Goal: Information Seeking & Learning: Learn about a topic

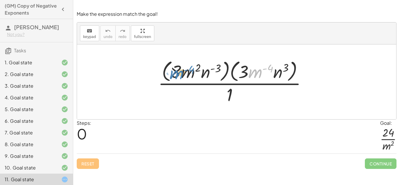
drag, startPoint x: 249, startPoint y: 74, endPoint x: 171, endPoint y: 74, distance: 77.9
click at [171, 74] on div at bounding box center [234, 82] width 159 height 48
drag, startPoint x: 283, startPoint y: 72, endPoint x: 250, endPoint y: 77, distance: 33.2
click at [250, 77] on div at bounding box center [234, 82] width 159 height 48
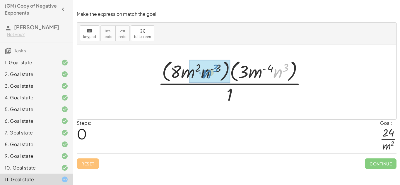
drag, startPoint x: 281, startPoint y: 79, endPoint x: 206, endPoint y: 80, distance: 74.7
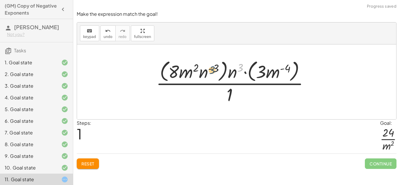
drag, startPoint x: 238, startPoint y: 73, endPoint x: 208, endPoint y: 76, distance: 30.1
click at [208, 76] on div at bounding box center [235, 82] width 164 height 48
drag, startPoint x: 231, startPoint y: 74, endPoint x: 202, endPoint y: 76, distance: 28.2
click at [202, 76] on div at bounding box center [235, 82] width 164 height 48
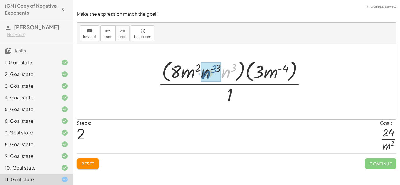
drag, startPoint x: 224, startPoint y: 74, endPoint x: 205, endPoint y: 76, distance: 19.7
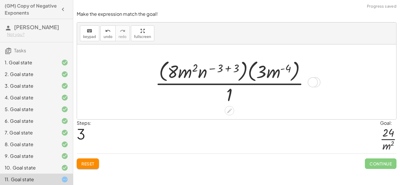
click at [225, 68] on div at bounding box center [234, 82] width 165 height 48
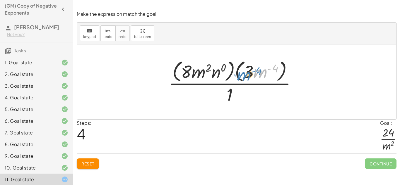
drag, startPoint x: 262, startPoint y: 74, endPoint x: 268, endPoint y: 79, distance: 7.3
click at [268, 79] on div at bounding box center [235, 82] width 138 height 48
drag, startPoint x: 230, startPoint y: 95, endPoint x: 276, endPoint y: 69, distance: 52.7
click at [276, 69] on div at bounding box center [235, 82] width 138 height 48
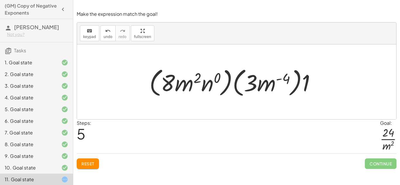
click at [93, 162] on span "Reset" at bounding box center [87, 163] width 13 height 5
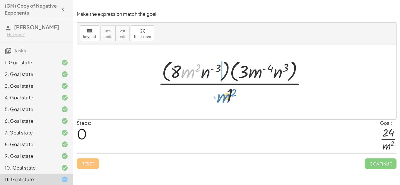
drag, startPoint x: 189, startPoint y: 74, endPoint x: 224, endPoint y: 99, distance: 43.6
click at [224, 99] on div at bounding box center [234, 82] width 159 height 48
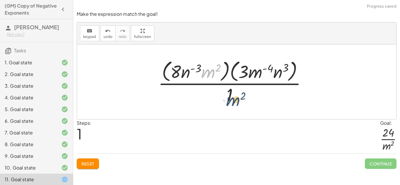
drag, startPoint x: 208, startPoint y: 73, endPoint x: 233, endPoint y: 100, distance: 37.1
click at [233, 100] on div at bounding box center [234, 82] width 159 height 48
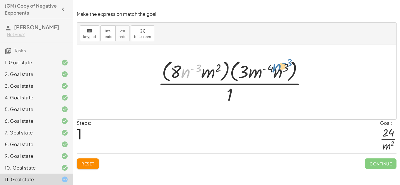
drag, startPoint x: 184, startPoint y: 74, endPoint x: 275, endPoint y: 69, distance: 91.0
click at [275, 69] on div at bounding box center [234, 82] width 159 height 48
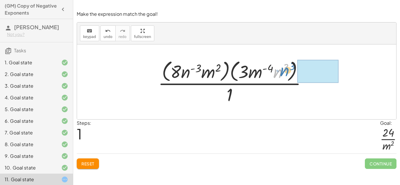
drag, startPoint x: 282, startPoint y: 71, endPoint x: 306, endPoint y: 70, distance: 23.8
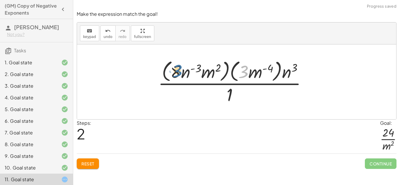
drag, startPoint x: 243, startPoint y: 68, endPoint x: 177, endPoint y: 69, distance: 65.9
click at [177, 69] on div at bounding box center [234, 82] width 159 height 48
drag, startPoint x: 187, startPoint y: 70, endPoint x: 284, endPoint y: 71, distance: 97.3
click at [284, 71] on div at bounding box center [234, 82] width 159 height 48
drag, startPoint x: 187, startPoint y: 71, endPoint x: 292, endPoint y: 69, distance: 104.9
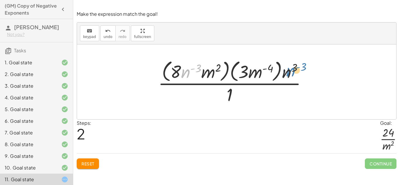
click at [292, 69] on div at bounding box center [234, 82] width 159 height 48
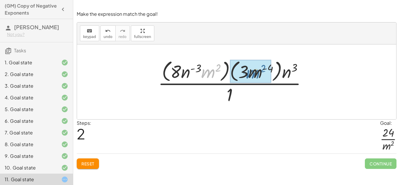
drag, startPoint x: 209, startPoint y: 71, endPoint x: 256, endPoint y: 71, distance: 46.9
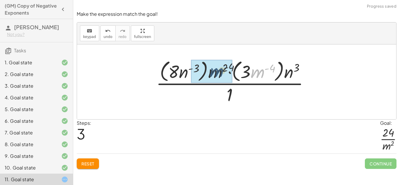
drag, startPoint x: 263, startPoint y: 72, endPoint x: 221, endPoint y: 71, distance: 42.5
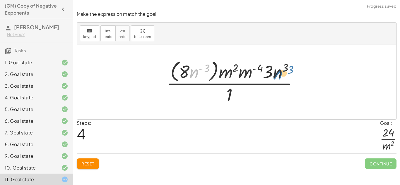
drag, startPoint x: 196, startPoint y: 73, endPoint x: 285, endPoint y: 75, distance: 89.1
click at [285, 75] on div at bounding box center [235, 82] width 142 height 48
drag, startPoint x: 270, startPoint y: 74, endPoint x: 190, endPoint y: 74, distance: 80.9
click at [190, 74] on div at bounding box center [235, 82] width 142 height 48
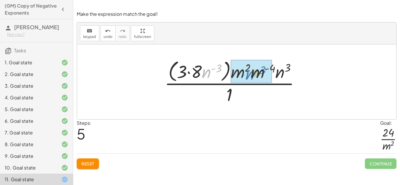
drag, startPoint x: 205, startPoint y: 74, endPoint x: 248, endPoint y: 76, distance: 43.7
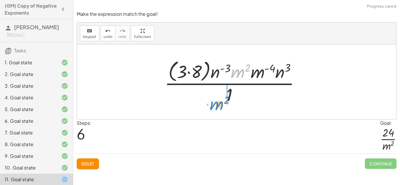
drag, startPoint x: 239, startPoint y: 71, endPoint x: 222, endPoint y: 97, distance: 30.6
click at [222, 97] on div at bounding box center [235, 82] width 146 height 48
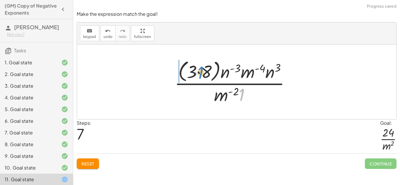
drag, startPoint x: 244, startPoint y: 93, endPoint x: 200, endPoint y: 70, distance: 50.3
click at [200, 70] on div at bounding box center [235, 82] width 126 height 48
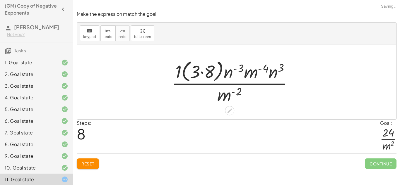
click at [201, 72] on div at bounding box center [235, 82] width 132 height 48
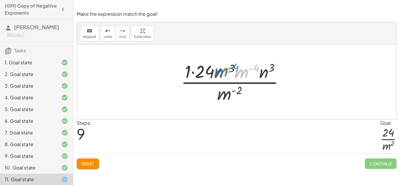
drag, startPoint x: 243, startPoint y: 74, endPoint x: 220, endPoint y: 73, distance: 23.2
click at [220, 73] on div at bounding box center [235, 81] width 114 height 45
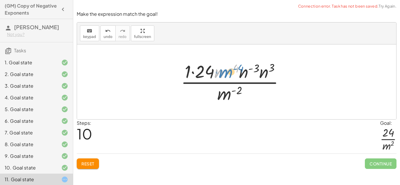
drag, startPoint x: 222, startPoint y: 75, endPoint x: 229, endPoint y: 75, distance: 7.0
click at [229, 75] on div at bounding box center [235, 81] width 114 height 45
drag, startPoint x: 253, startPoint y: 69, endPoint x: 233, endPoint y: 69, distance: 20.2
click at [233, 69] on div at bounding box center [235, 81] width 114 height 45
drag, startPoint x: 257, startPoint y: 68, endPoint x: 237, endPoint y: 68, distance: 20.5
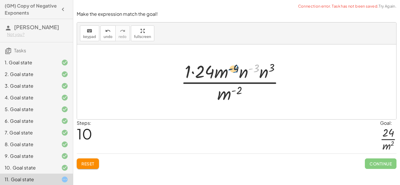
click at [237, 68] on div at bounding box center [235, 81] width 114 height 45
drag, startPoint x: 254, startPoint y: 72, endPoint x: 263, endPoint y: 72, distance: 9.4
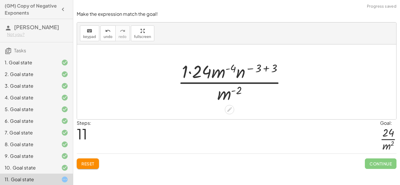
click at [265, 68] on div at bounding box center [234, 81] width 119 height 45
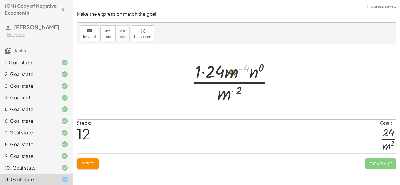
drag, startPoint x: 240, startPoint y: 71, endPoint x: 235, endPoint y: 73, distance: 5.8
click at [235, 73] on div at bounding box center [234, 81] width 93 height 45
drag, startPoint x: 197, startPoint y: 72, endPoint x: 240, endPoint y: 74, distance: 42.8
click at [240, 69] on div at bounding box center [235, 81] width 82 height 45
click at [236, 66] on div at bounding box center [235, 81] width 82 height 45
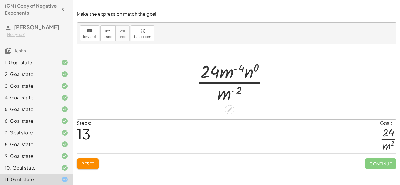
click at [239, 69] on div at bounding box center [235, 81] width 82 height 45
drag, startPoint x: 237, startPoint y: 69, endPoint x: 214, endPoint y: 72, distance: 23.6
click at [214, 72] on div at bounding box center [235, 81] width 82 height 45
drag, startPoint x: 234, startPoint y: 73, endPoint x: 219, endPoint y: 73, distance: 14.9
click at [219, 73] on div at bounding box center [235, 81] width 82 height 45
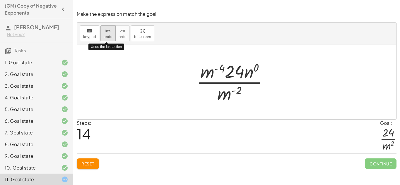
click at [105, 33] on icon "undo" at bounding box center [108, 31] width 6 height 7
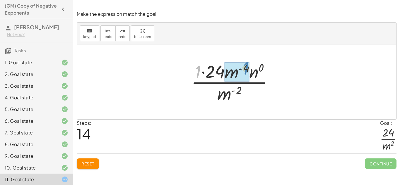
drag, startPoint x: 197, startPoint y: 75, endPoint x: 245, endPoint y: 71, distance: 47.6
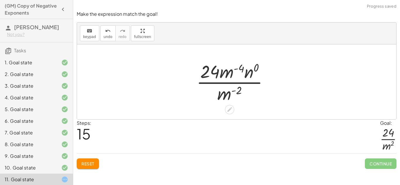
click at [239, 71] on div at bounding box center [235, 81] width 82 height 45
click at [105, 32] on icon "undo" at bounding box center [108, 31] width 6 height 7
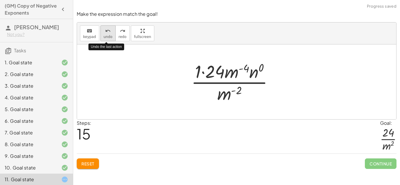
click at [104, 35] on span "undo" at bounding box center [108, 37] width 9 height 4
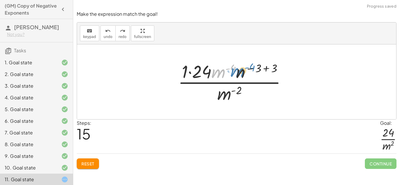
drag, startPoint x: 229, startPoint y: 69, endPoint x: 247, endPoint y: 66, distance: 18.3
click at [247, 66] on div at bounding box center [234, 81] width 119 height 45
drag, startPoint x: 232, startPoint y: 69, endPoint x: 265, endPoint y: 67, distance: 33.4
click at [265, 67] on div at bounding box center [234, 81] width 119 height 45
click at [263, 68] on div at bounding box center [234, 81] width 119 height 45
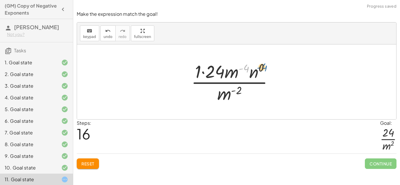
drag, startPoint x: 247, startPoint y: 69, endPoint x: 267, endPoint y: 69, distance: 19.3
click at [267, 69] on div at bounding box center [234, 81] width 93 height 45
click at [199, 75] on div at bounding box center [234, 81] width 93 height 45
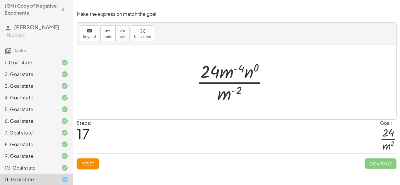
click at [55, 154] on div at bounding box center [60, 156] width 16 height 7
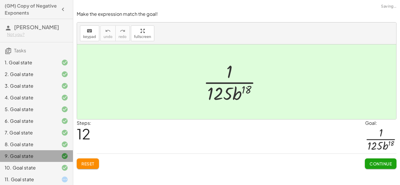
scroll to position [61, 0]
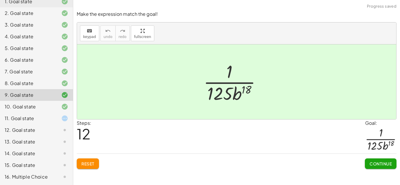
click at [56, 121] on div at bounding box center [60, 118] width 16 height 7
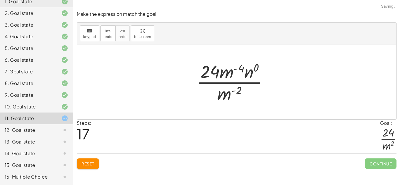
click at [59, 130] on div at bounding box center [60, 130] width 16 height 7
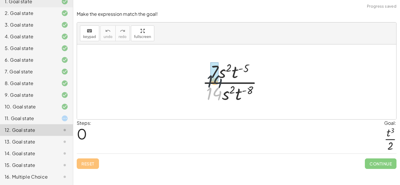
drag, startPoint x: 214, startPoint y: 94, endPoint x: 227, endPoint y: 79, distance: 18.9
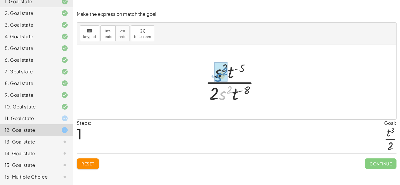
drag, startPoint x: 222, startPoint y: 93, endPoint x: 217, endPoint y: 75, distance: 19.3
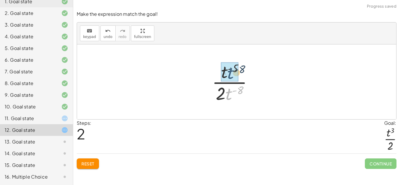
drag, startPoint x: 228, startPoint y: 93, endPoint x: 228, endPoint y: 71, distance: 21.1
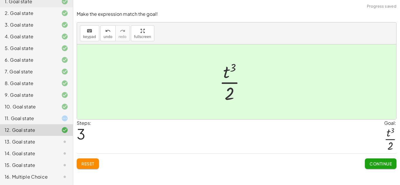
click at [374, 159] on div "Continue" at bounding box center [381, 161] width 32 height 15
click at [374, 166] on span "Continue" at bounding box center [381, 163] width 22 height 5
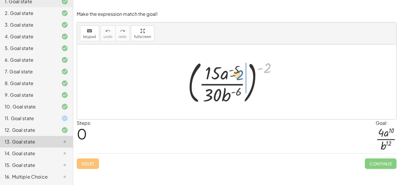
drag, startPoint x: 265, startPoint y: 65, endPoint x: 231, endPoint y: 72, distance: 35.3
click at [231, 72] on div at bounding box center [235, 82] width 100 height 49
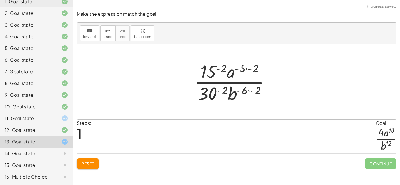
click at [215, 70] on div at bounding box center [235, 81] width 86 height 45
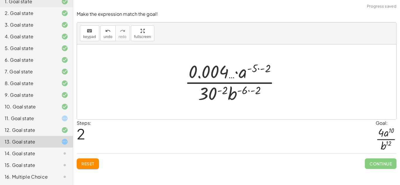
click at [255, 68] on div at bounding box center [235, 81] width 106 height 45
drag, startPoint x: 239, startPoint y: 75, endPoint x: 192, endPoint y: 76, distance: 47.5
click at [192, 76] on div at bounding box center [235, 81] width 106 height 45
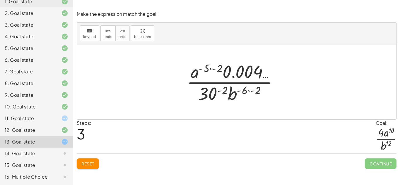
click at [211, 68] on div at bounding box center [235, 81] width 102 height 45
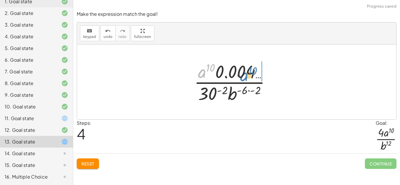
drag, startPoint x: 200, startPoint y: 73, endPoint x: 242, endPoint y: 76, distance: 42.3
click at [242, 76] on div at bounding box center [234, 81] width 87 height 45
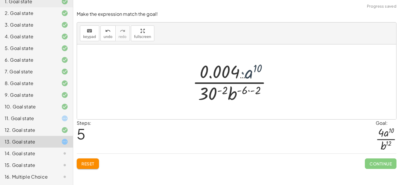
click at [245, 84] on div at bounding box center [234, 81] width 91 height 45
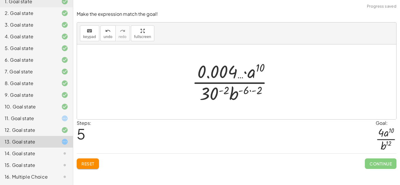
click at [248, 88] on div at bounding box center [234, 81] width 91 height 45
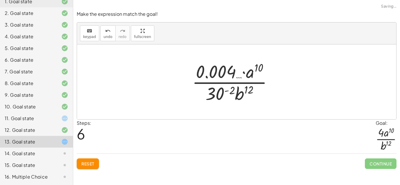
click at [220, 93] on div at bounding box center [234, 81] width 91 height 45
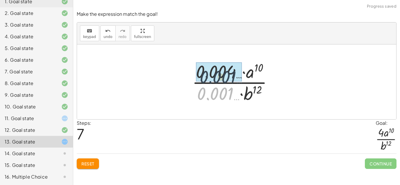
drag, startPoint x: 220, startPoint y: 93, endPoint x: 222, endPoint y: 76, distance: 18.0
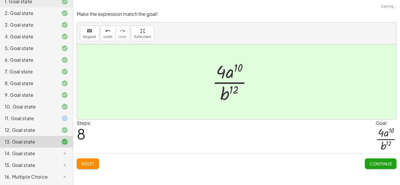
click at [390, 165] on span "Continue" at bounding box center [381, 163] width 22 height 5
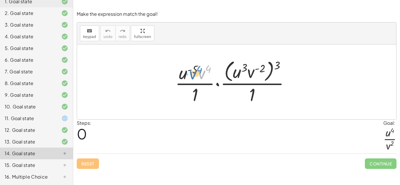
click at [204, 73] on div at bounding box center [234, 82] width 125 height 48
drag, startPoint x: 238, startPoint y: 74, endPoint x: 183, endPoint y: 76, distance: 55.1
click at [183, 76] on div at bounding box center [234, 82] width 125 height 48
drag, startPoint x: 254, startPoint y: 96, endPoint x: 217, endPoint y: 98, distance: 36.7
click at [217, 98] on div at bounding box center [234, 82] width 125 height 48
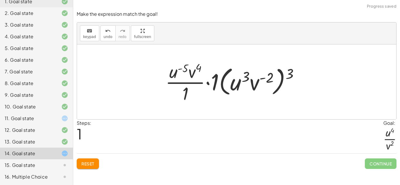
click at [214, 84] on div at bounding box center [235, 81] width 144 height 45
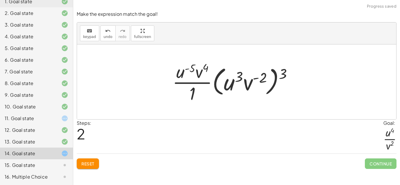
click at [248, 80] on div at bounding box center [235, 81] width 130 height 45
drag, startPoint x: 283, startPoint y: 71, endPoint x: 236, endPoint y: 83, distance: 48.8
click at [236, 83] on div at bounding box center [235, 81] width 130 height 45
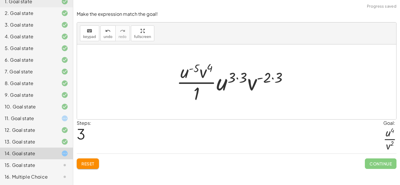
click at [233, 81] on div at bounding box center [235, 81] width 122 height 45
click at [229, 76] on div at bounding box center [235, 81] width 122 height 45
click at [235, 77] on div at bounding box center [235, 81] width 122 height 45
click at [239, 79] on div at bounding box center [235, 81] width 122 height 45
click at [239, 79] on div at bounding box center [235, 81] width 110 height 45
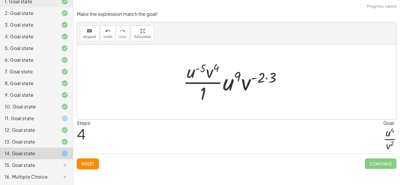
click at [266, 76] on div at bounding box center [235, 81] width 110 height 45
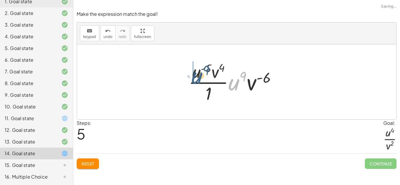
drag, startPoint x: 236, startPoint y: 85, endPoint x: 196, endPoint y: 77, distance: 40.2
click at [196, 77] on div at bounding box center [235, 81] width 98 height 45
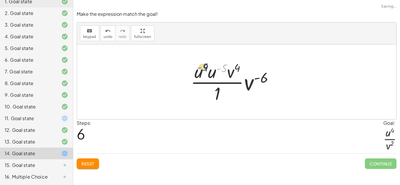
drag, startPoint x: 222, startPoint y: 69, endPoint x: 203, endPoint y: 67, distance: 19.7
click at [203, 67] on div at bounding box center [235, 81] width 94 height 45
drag, startPoint x: 208, startPoint y: 74, endPoint x: 199, endPoint y: 74, distance: 8.8
click at [199, 74] on div at bounding box center [235, 81] width 94 height 45
drag, startPoint x: 212, startPoint y: 74, endPoint x: 200, endPoint y: 75, distance: 12.0
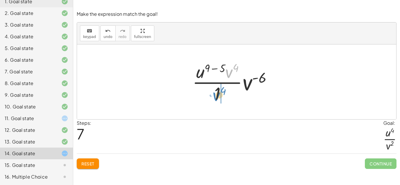
drag, startPoint x: 229, startPoint y: 72, endPoint x: 217, endPoint y: 95, distance: 26.4
click at [217, 95] on div at bounding box center [235, 81] width 90 height 45
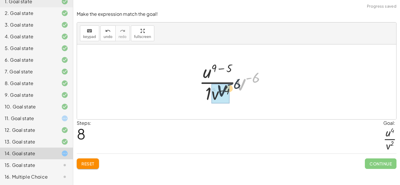
drag, startPoint x: 243, startPoint y: 86, endPoint x: 220, endPoint y: 94, distance: 24.4
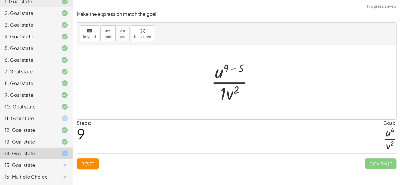
click at [224, 94] on div at bounding box center [234, 81] width 53 height 45
click at [237, 69] on div at bounding box center [234, 81] width 53 height 45
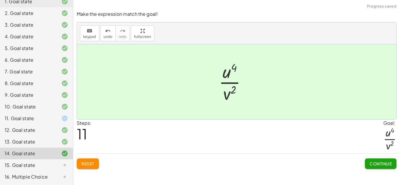
click at [378, 166] on span "Continue" at bounding box center [381, 163] width 22 height 5
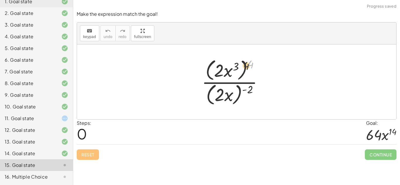
drag, startPoint x: 251, startPoint y: 65, endPoint x: 232, endPoint y: 69, distance: 19.1
click at [232, 69] on div at bounding box center [235, 82] width 72 height 50
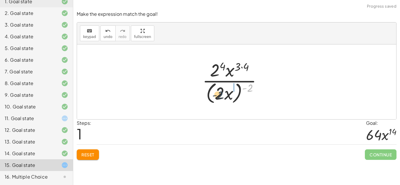
drag, startPoint x: 251, startPoint y: 85, endPoint x: 231, endPoint y: 65, distance: 28.2
click at [220, 93] on div at bounding box center [235, 82] width 70 height 48
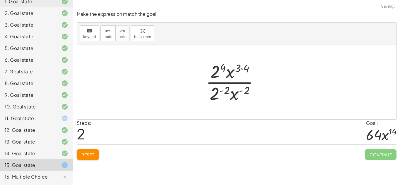
click at [242, 69] on div at bounding box center [235, 81] width 64 height 45
drag, startPoint x: 219, startPoint y: 81, endPoint x: 219, endPoint y: 93, distance: 12.3
click at [226, 91] on div at bounding box center [235, 81] width 64 height 45
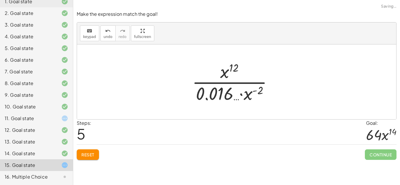
click at [220, 94] on div at bounding box center [234, 81] width 91 height 45
click at [257, 93] on div at bounding box center [234, 81] width 91 height 45
drag, startPoint x: 225, startPoint y: 71, endPoint x: 243, endPoint y: 94, distance: 28.8
click at [243, 94] on div at bounding box center [234, 81] width 91 height 45
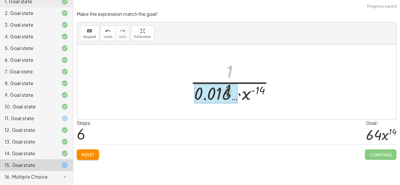
drag, startPoint x: 230, startPoint y: 70, endPoint x: 228, endPoint y: 92, distance: 21.5
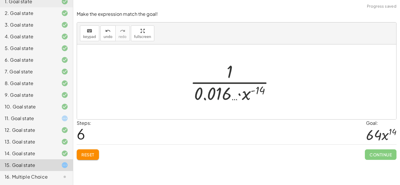
click at [228, 92] on div at bounding box center [235, 81] width 95 height 45
click at [230, 80] on div at bounding box center [235, 81] width 95 height 45
drag, startPoint x: 229, startPoint y: 67, endPoint x: 243, endPoint y: 101, distance: 36.2
click at [243, 101] on div at bounding box center [235, 81] width 95 height 45
click at [90, 156] on span "Reset" at bounding box center [87, 154] width 13 height 5
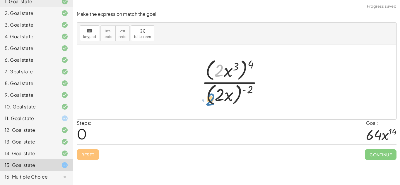
drag, startPoint x: 223, startPoint y: 67, endPoint x: 210, endPoint y: 90, distance: 26.2
click at [210, 90] on div at bounding box center [235, 82] width 72 height 50
drag, startPoint x: 228, startPoint y: 70, endPoint x: 253, endPoint y: 92, distance: 32.6
click at [253, 92] on div at bounding box center [235, 82] width 72 height 50
click at [251, 61] on div at bounding box center [235, 82] width 72 height 50
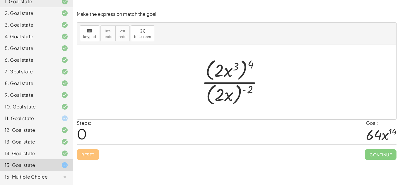
click at [249, 87] on div at bounding box center [235, 82] width 72 height 50
drag, startPoint x: 248, startPoint y: 89, endPoint x: 229, endPoint y: 88, distance: 19.0
click at [229, 88] on div at bounding box center [235, 82] width 72 height 50
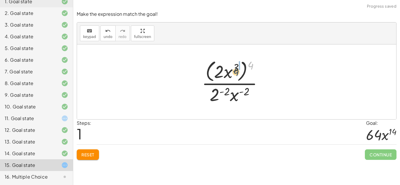
drag, startPoint x: 250, startPoint y: 64, endPoint x: 236, endPoint y: 69, distance: 15.8
click at [236, 69] on div at bounding box center [235, 82] width 72 height 48
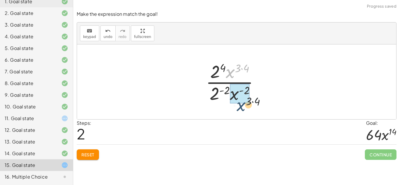
drag, startPoint x: 231, startPoint y: 70, endPoint x: 241, endPoint y: 97, distance: 28.3
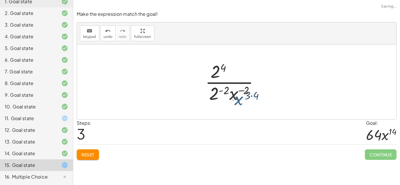
click at [241, 97] on div at bounding box center [234, 81] width 93 height 45
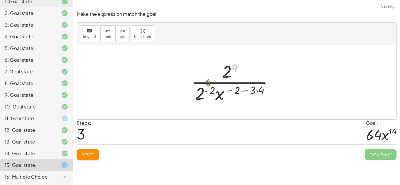
drag, startPoint x: 232, startPoint y: 64, endPoint x: 204, endPoint y: 80, distance: 32.1
click at [204, 80] on div at bounding box center [234, 81] width 93 height 45
drag, startPoint x: 229, startPoint y: 70, endPoint x: 199, endPoint y: 88, distance: 35.3
drag, startPoint x: 230, startPoint y: 70, endPoint x: 207, endPoint y: 92, distance: 31.9
click at [207, 92] on div at bounding box center [234, 81] width 93 height 45
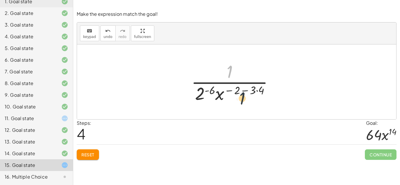
drag, startPoint x: 229, startPoint y: 72, endPoint x: 242, endPoint y: 99, distance: 30.4
click at [242, 99] on div at bounding box center [234, 81] width 93 height 45
click at [257, 93] on div at bounding box center [234, 81] width 93 height 45
click at [257, 88] on div at bounding box center [235, 81] width 88 height 45
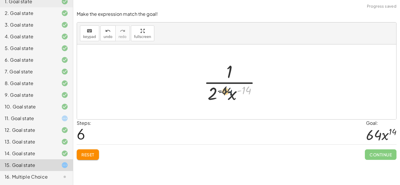
drag, startPoint x: 248, startPoint y: 89, endPoint x: 226, endPoint y: 91, distance: 22.3
click at [226, 91] on div at bounding box center [234, 81] width 67 height 45
drag, startPoint x: 223, startPoint y: 90, endPoint x: 256, endPoint y: 90, distance: 32.8
click at [256, 90] on div at bounding box center [234, 81] width 67 height 45
drag, startPoint x: 231, startPoint y: 70, endPoint x: 231, endPoint y: 97, distance: 27.0
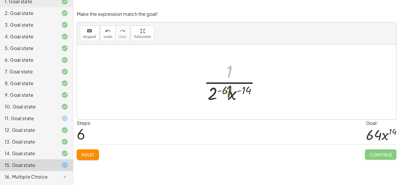
click at [231, 97] on div at bounding box center [234, 81] width 67 height 45
drag, startPoint x: 229, startPoint y: 74, endPoint x: 213, endPoint y: 97, distance: 28.3
click at [213, 97] on div at bounding box center [234, 81] width 67 height 45
drag, startPoint x: 231, startPoint y: 69, endPoint x: 247, endPoint y: 88, distance: 24.1
click at [247, 88] on div at bounding box center [234, 81] width 67 height 45
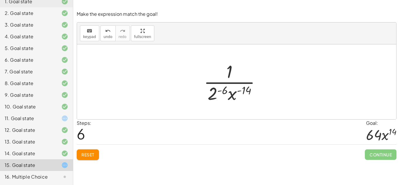
click at [86, 156] on span "Reset" at bounding box center [87, 154] width 13 height 5
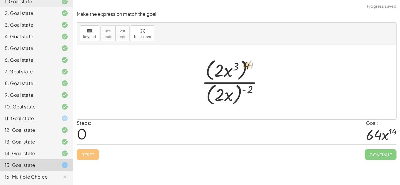
drag, startPoint x: 249, startPoint y: 65, endPoint x: 237, endPoint y: 69, distance: 12.4
click at [237, 69] on div at bounding box center [235, 82] width 72 height 50
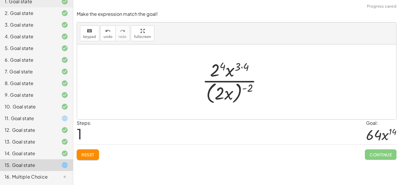
click at [241, 69] on div at bounding box center [235, 82] width 70 height 48
click at [227, 66] on div at bounding box center [235, 82] width 70 height 48
drag, startPoint x: 248, startPoint y: 89, endPoint x: 233, endPoint y: 90, distance: 15.0
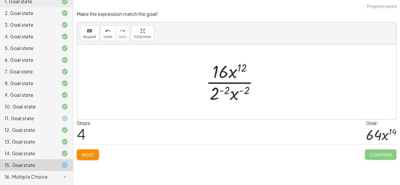
click at [228, 91] on div at bounding box center [235, 81] width 64 height 45
click at [250, 91] on div at bounding box center [235, 81] width 76 height 45
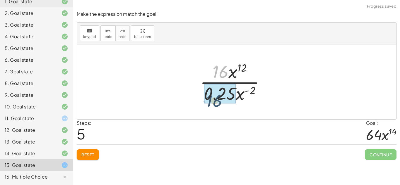
drag, startPoint x: 223, startPoint y: 71, endPoint x: 216, endPoint y: 101, distance: 30.9
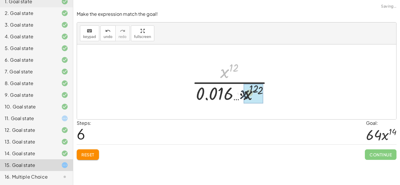
drag, startPoint x: 224, startPoint y: 74, endPoint x: 245, endPoint y: 96, distance: 30.7
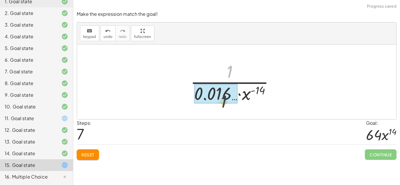
drag, startPoint x: 231, startPoint y: 68, endPoint x: 225, endPoint y: 99, distance: 31.3
drag, startPoint x: 230, startPoint y: 72, endPoint x: 227, endPoint y: 91, distance: 19.3
drag, startPoint x: 229, startPoint y: 72, endPoint x: 217, endPoint y: 96, distance: 26.7
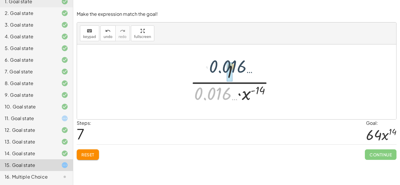
drag, startPoint x: 218, startPoint y: 96, endPoint x: 231, endPoint y: 69, distance: 30.1
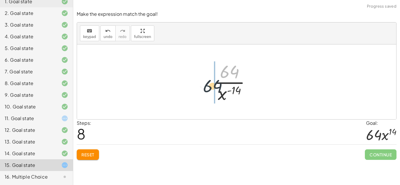
drag, startPoint x: 236, startPoint y: 71, endPoint x: 211, endPoint y: 96, distance: 35.8
click at [211, 96] on div at bounding box center [234, 81] width 47 height 45
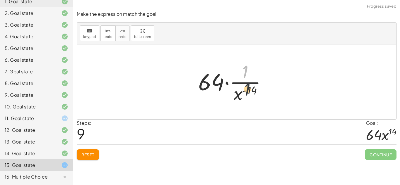
drag, startPoint x: 245, startPoint y: 70, endPoint x: 247, endPoint y: 94, distance: 24.7
click at [247, 94] on div at bounding box center [234, 81] width 79 height 45
drag, startPoint x: 244, startPoint y: 71, endPoint x: 207, endPoint y: 89, distance: 41.3
click at [207, 89] on div at bounding box center [234, 81] width 79 height 45
click at [225, 83] on div at bounding box center [234, 81] width 79 height 45
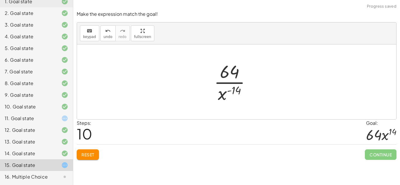
click at [234, 83] on div at bounding box center [234, 81] width 47 height 45
drag, startPoint x: 232, startPoint y: 72, endPoint x: 208, endPoint y: 92, distance: 31.4
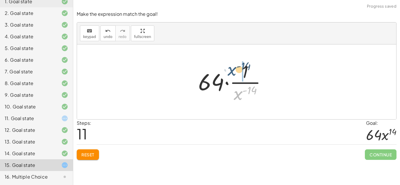
drag, startPoint x: 242, startPoint y: 94, endPoint x: 236, endPoint y: 70, distance: 25.1
click at [236, 70] on div at bounding box center [234, 81] width 79 height 45
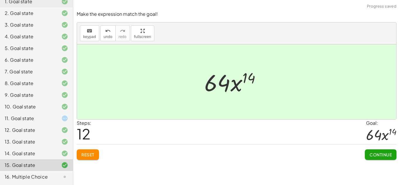
click at [392, 155] on span "Continue" at bounding box center [381, 154] width 22 height 5
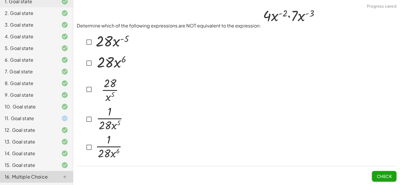
click at [280, 16] on img at bounding box center [289, 16] width 56 height 21
click at [232, 24] on p "Determine which of the following expressions are NOT equivalent to the expressi…" at bounding box center [237, 17] width 320 height 23
click at [105, 93] on img at bounding box center [109, 89] width 30 height 31
click at [386, 171] on button "Check" at bounding box center [384, 176] width 25 height 11
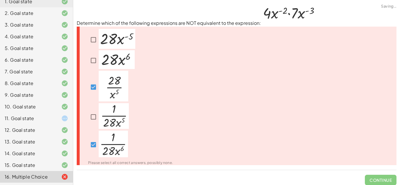
click at [360, 156] on div "Please select all correct answers, possibly none." at bounding box center [237, 96] width 320 height 139
click at [44, 177] on div "16. Multiple Choice" at bounding box center [28, 177] width 47 height 7
click at [59, 178] on div at bounding box center [60, 177] width 16 height 7
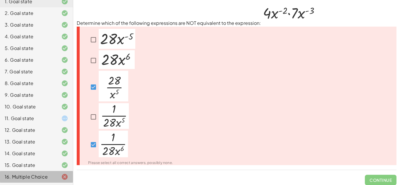
drag, startPoint x: 61, startPoint y: 178, endPoint x: 56, endPoint y: 169, distance: 10.2
click at [56, 169] on div "1. Goal state 2. Goal state 3. Goal state 4. Goal state 5. Goal state 6. Goal s…" at bounding box center [36, 89] width 73 height 192
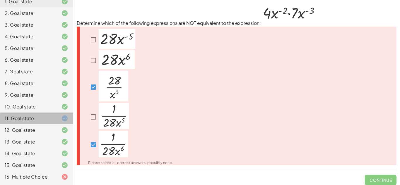
click at [65, 114] on div "11. Goal state" at bounding box center [36, 119] width 73 height 12
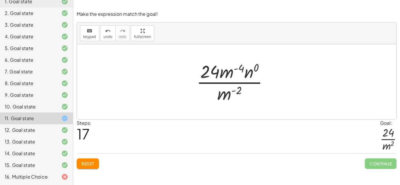
click at [8, 177] on div "16. Multiple Choice" at bounding box center [28, 177] width 47 height 7
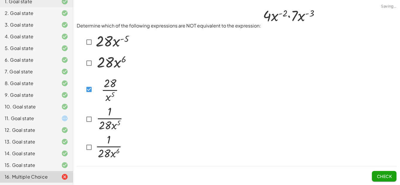
click at [89, 95] on div at bounding box center [104, 90] width 40 height 33
click at [88, 113] on div at bounding box center [104, 120] width 41 height 28
click at [391, 174] on span "Check" at bounding box center [384, 176] width 15 height 5
click at [373, 171] on button "Check" at bounding box center [384, 176] width 25 height 11
click at [377, 178] on span "Check" at bounding box center [384, 176] width 15 height 5
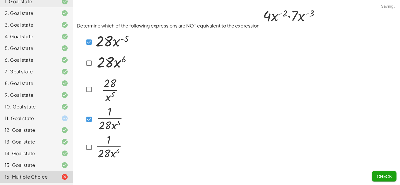
click at [388, 180] on button "Check" at bounding box center [384, 176] width 25 height 11
click at [392, 176] on span "Check" at bounding box center [384, 176] width 15 height 5
click at [379, 175] on span "Check" at bounding box center [384, 176] width 15 height 5
click at [395, 178] on button "Check" at bounding box center [384, 176] width 25 height 11
click at [384, 169] on span "Check" at bounding box center [384, 174] width 25 height 15
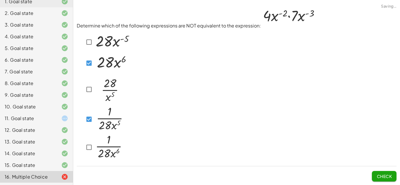
click at [386, 175] on span "Check" at bounding box center [384, 176] width 15 height 5
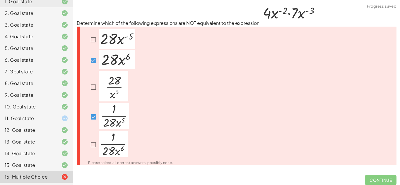
click at [125, 115] on img at bounding box center [114, 116] width 30 height 26
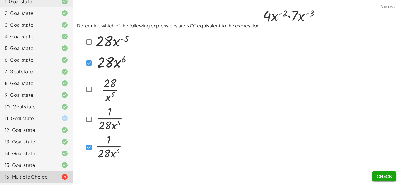
click at [390, 178] on span "Check" at bounding box center [384, 176] width 15 height 5
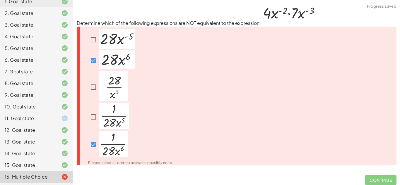
click at [304, 129] on div "Please select all correct answers, possibly none." at bounding box center [237, 96] width 320 height 139
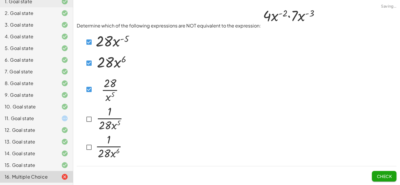
click at [88, 56] on div at bounding box center [107, 63] width 47 height 21
click at [386, 176] on span "Check" at bounding box center [384, 176] width 15 height 5
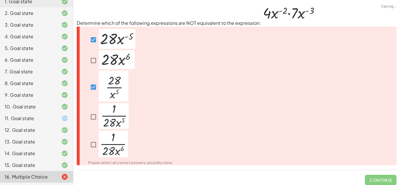
click at [250, 97] on div "Please select all correct answers, possibly none." at bounding box center [237, 96] width 320 height 139
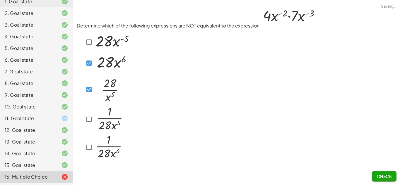
click at [375, 174] on button "Check" at bounding box center [384, 176] width 25 height 11
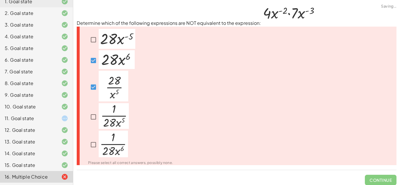
click at [268, 127] on div "Please select all correct answers, possibly none." at bounding box center [237, 96] width 320 height 139
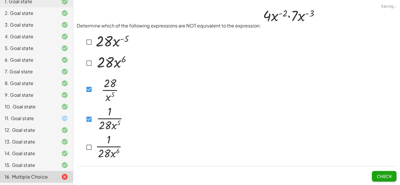
click at [388, 182] on button "Check" at bounding box center [384, 176] width 25 height 11
click at [380, 176] on span "Check" at bounding box center [384, 176] width 15 height 5
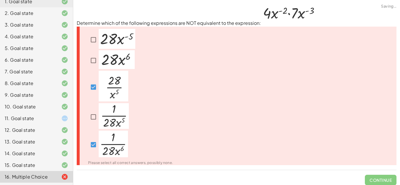
click at [135, 105] on div at bounding box center [127, 117] width 92 height 28
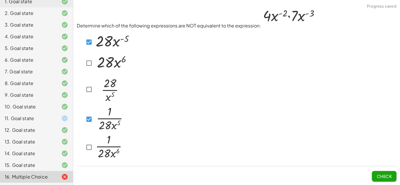
click at [386, 177] on span "Check" at bounding box center [384, 176] width 15 height 5
click at [377, 178] on span "Check" at bounding box center [384, 176] width 15 height 5
click at [389, 174] on span "Check" at bounding box center [384, 176] width 15 height 5
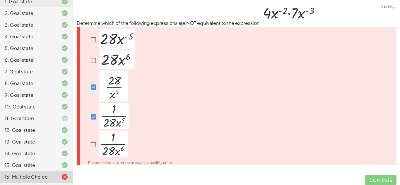
click at [86, 145] on div "Please select all correct answers, possibly none." at bounding box center [127, 148] width 92 height 35
click at [104, 141] on img at bounding box center [113, 144] width 29 height 27
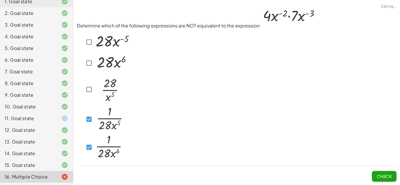
click at [370, 178] on div "Check" at bounding box center [237, 174] width 320 height 15
click at [387, 175] on span "Check" at bounding box center [384, 176] width 15 height 5
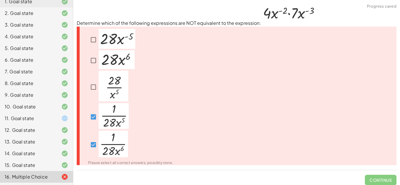
click at [93, 122] on div at bounding box center [108, 117] width 41 height 28
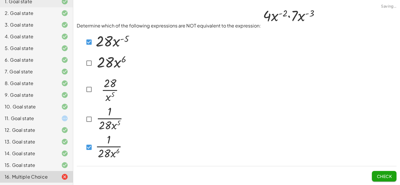
click at [377, 171] on span "Check" at bounding box center [384, 174] width 25 height 15
click at [386, 178] on span "Check" at bounding box center [384, 176] width 15 height 5
click at [385, 173] on button "Check" at bounding box center [384, 176] width 25 height 11
click at [382, 180] on button "Check" at bounding box center [384, 176] width 25 height 11
click at [386, 180] on button "Check" at bounding box center [384, 176] width 25 height 11
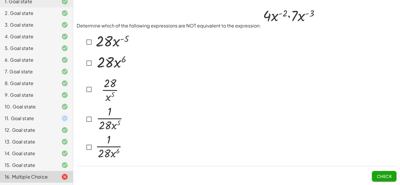
click at [112, 45] on img at bounding box center [112, 41] width 37 height 20
click at [379, 170] on span "Check" at bounding box center [384, 174] width 25 height 15
click at [380, 172] on button "Check" at bounding box center [384, 176] width 25 height 11
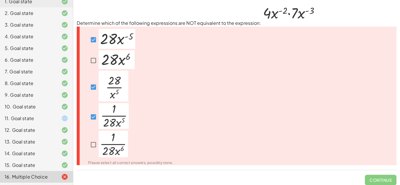
click at [119, 42] on img at bounding box center [117, 39] width 37 height 20
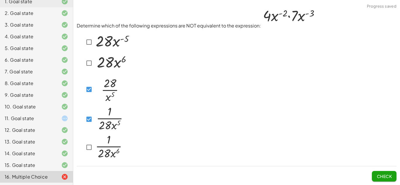
click at [388, 181] on button "Check" at bounding box center [384, 176] width 25 height 11
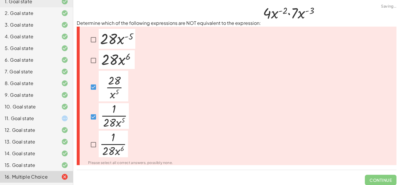
click at [388, 181] on span "Continue" at bounding box center [381, 178] width 32 height 15
click at [145, 96] on div at bounding box center [127, 87] width 92 height 33
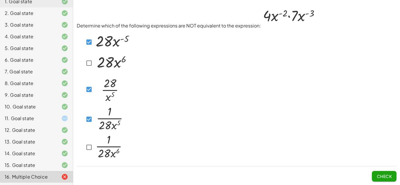
click at [108, 90] on img at bounding box center [109, 89] width 30 height 31
click at [382, 180] on button "Check" at bounding box center [384, 176] width 25 height 11
click at [392, 178] on button "Check" at bounding box center [384, 176] width 25 height 11
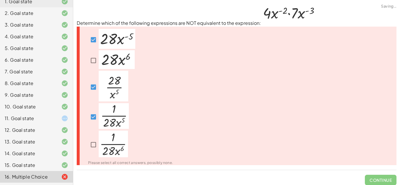
click at [391, 177] on span "Continue" at bounding box center [381, 178] width 32 height 15
click at [123, 61] on img at bounding box center [117, 59] width 36 height 19
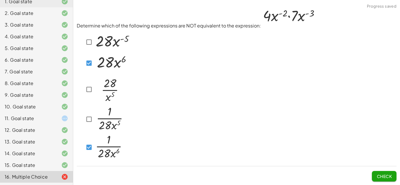
click at [381, 179] on span "Check" at bounding box center [384, 176] width 15 height 5
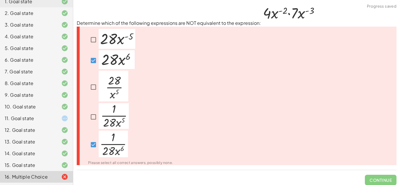
click at [381, 179] on span "Continue" at bounding box center [381, 178] width 32 height 15
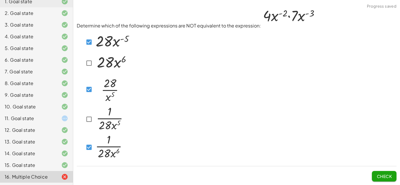
click at [59, 122] on div "11. Goal state" at bounding box center [36, 119] width 73 height 12
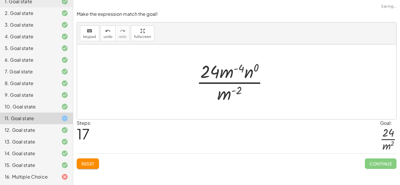
click at [99, 164] on button "Reset" at bounding box center [88, 164] width 22 height 11
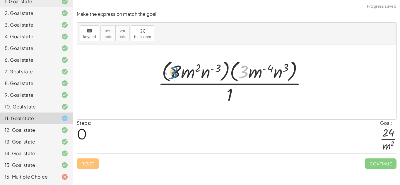
drag, startPoint x: 246, startPoint y: 75, endPoint x: 178, endPoint y: 76, distance: 68.3
click at [178, 76] on div at bounding box center [234, 82] width 159 height 48
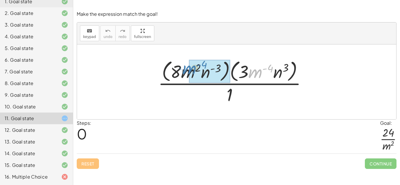
drag, startPoint x: 253, startPoint y: 74, endPoint x: 183, endPoint y: 71, distance: 69.2
click at [183, 71] on div at bounding box center [234, 82] width 159 height 48
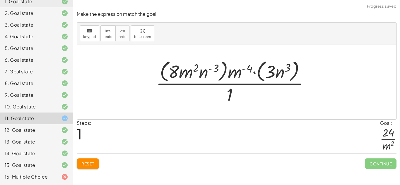
click at [234, 72] on div at bounding box center [235, 82] width 164 height 48
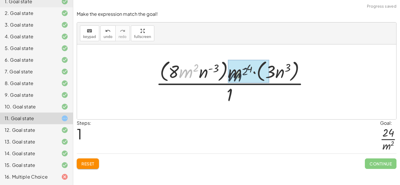
drag, startPoint x: 183, startPoint y: 71, endPoint x: 234, endPoint y: 75, distance: 50.3
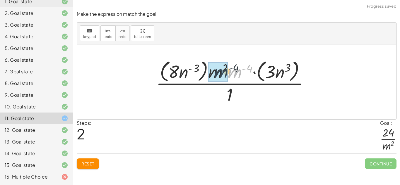
drag, startPoint x: 235, startPoint y: 75, endPoint x: 219, endPoint y: 74, distance: 15.5
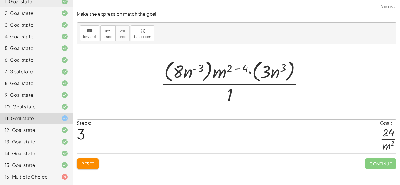
click at [241, 69] on div at bounding box center [235, 82] width 154 height 48
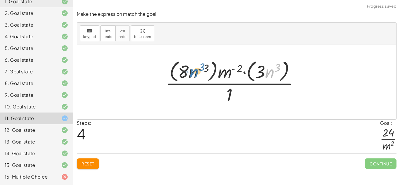
drag, startPoint x: 269, startPoint y: 71, endPoint x: 194, endPoint y: 71, distance: 74.7
click at [194, 71] on div at bounding box center [235, 82] width 144 height 48
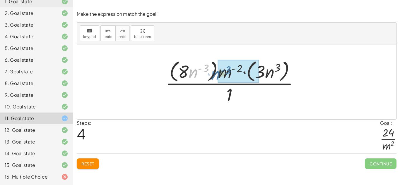
drag, startPoint x: 190, startPoint y: 74, endPoint x: 213, endPoint y: 76, distance: 22.3
click at [213, 76] on div at bounding box center [235, 82] width 144 height 48
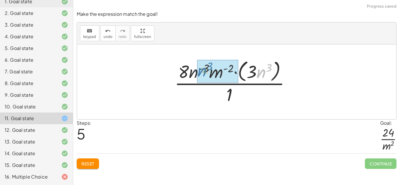
drag, startPoint x: 265, startPoint y: 75, endPoint x: 205, endPoint y: 74, distance: 60.4
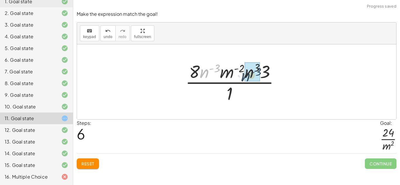
drag, startPoint x: 202, startPoint y: 72, endPoint x: 245, endPoint y: 76, distance: 42.3
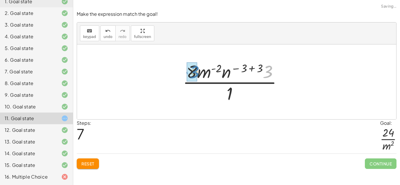
drag, startPoint x: 267, startPoint y: 70, endPoint x: 193, endPoint y: 71, distance: 74.1
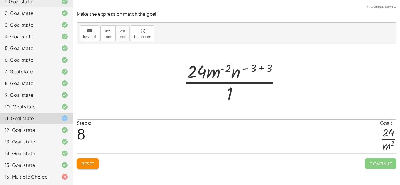
click at [262, 64] on div at bounding box center [235, 81] width 109 height 45
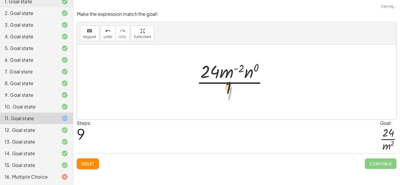
drag, startPoint x: 230, startPoint y: 95, endPoint x: 226, endPoint y: 78, distance: 17.3
click at [226, 78] on div at bounding box center [235, 81] width 82 height 45
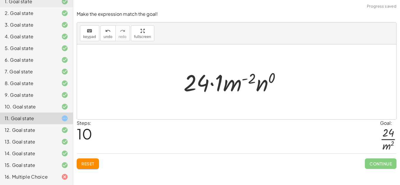
click at [92, 164] on span "Reset" at bounding box center [87, 163] width 13 height 5
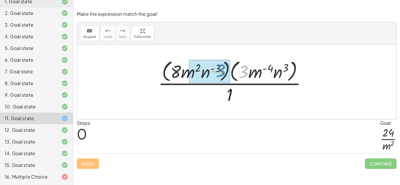
drag, startPoint x: 248, startPoint y: 74, endPoint x: 225, endPoint y: 73, distance: 22.9
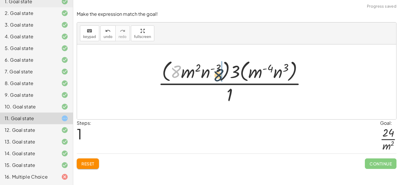
drag, startPoint x: 176, startPoint y: 73, endPoint x: 232, endPoint y: 74, distance: 56.0
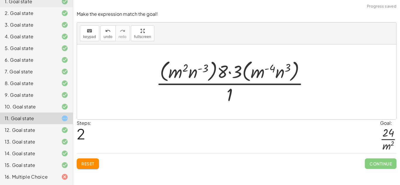
click at [230, 76] on div at bounding box center [235, 82] width 164 height 48
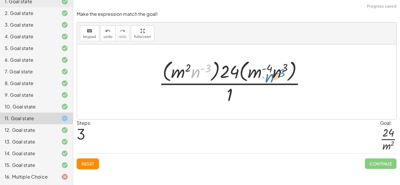
drag, startPoint x: 193, startPoint y: 74, endPoint x: 268, endPoint y: 78, distance: 75.1
click at [268, 78] on div at bounding box center [235, 82] width 158 height 48
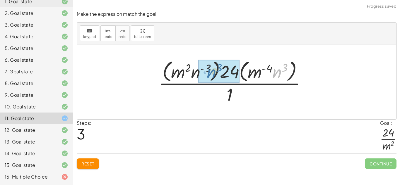
drag, startPoint x: 279, startPoint y: 73, endPoint x: 214, endPoint y: 73, distance: 65.6
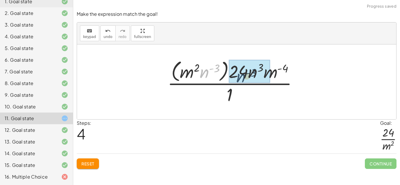
drag, startPoint x: 202, startPoint y: 72, endPoint x: 250, endPoint y: 76, distance: 47.3
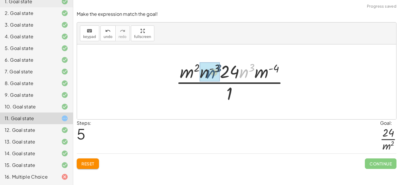
drag, startPoint x: 244, startPoint y: 74, endPoint x: 209, endPoint y: 74, distance: 34.9
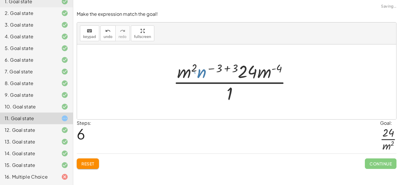
click at [225, 66] on div at bounding box center [235, 81] width 129 height 45
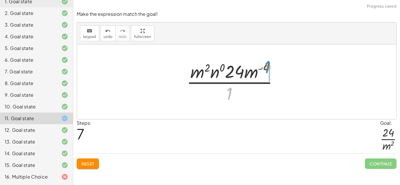
drag, startPoint x: 230, startPoint y: 90, endPoint x: 266, endPoint y: 63, distance: 45.2
click at [266, 63] on div at bounding box center [235, 81] width 102 height 45
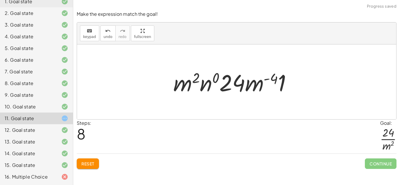
click at [85, 168] on button "Reset" at bounding box center [88, 164] width 22 height 11
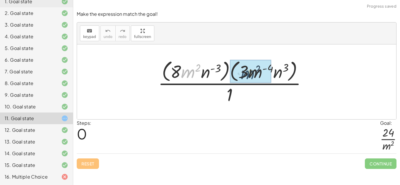
drag, startPoint x: 188, startPoint y: 75, endPoint x: 249, endPoint y: 75, distance: 60.9
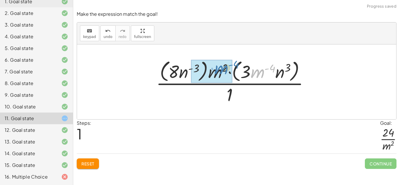
drag, startPoint x: 262, startPoint y: 73, endPoint x: 226, endPoint y: 69, distance: 36.5
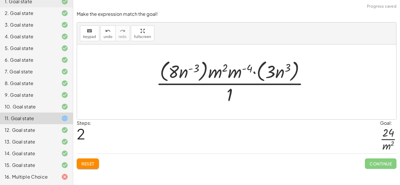
click at [230, 69] on div at bounding box center [235, 82] width 164 height 48
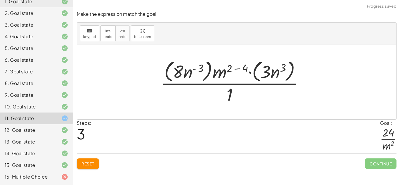
click at [230, 69] on div at bounding box center [235, 82] width 154 height 48
click at [237, 69] on div at bounding box center [235, 82] width 154 height 48
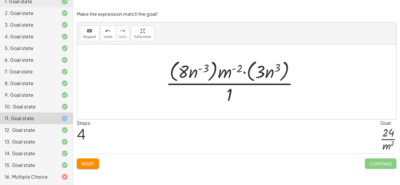
click at [91, 160] on button "Reset" at bounding box center [88, 164] width 22 height 11
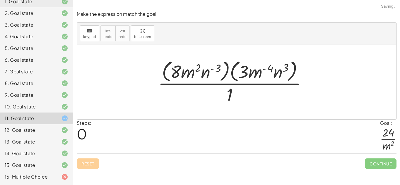
click at [91, 160] on div "Reset Continue" at bounding box center [237, 162] width 320 height 16
click at [279, 72] on div at bounding box center [234, 82] width 159 height 48
drag, startPoint x: 229, startPoint y: 96, endPoint x: 228, endPoint y: 76, distance: 20.0
click at [228, 76] on div at bounding box center [234, 82] width 159 height 48
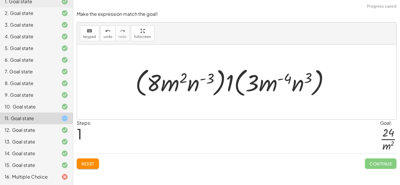
click at [79, 168] on button "Reset" at bounding box center [88, 164] width 22 height 11
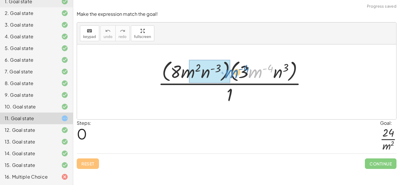
drag, startPoint x: 250, startPoint y: 73, endPoint x: 217, endPoint y: 74, distance: 33.4
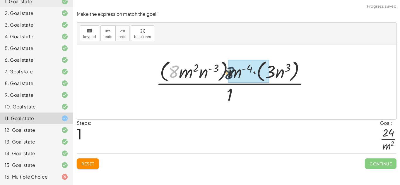
drag, startPoint x: 173, startPoint y: 68, endPoint x: 236, endPoint y: 70, distance: 62.7
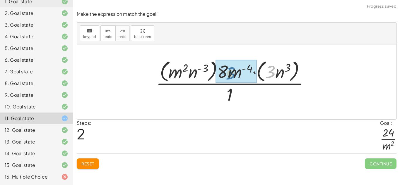
drag, startPoint x: 272, startPoint y: 68, endPoint x: 229, endPoint y: 68, distance: 42.8
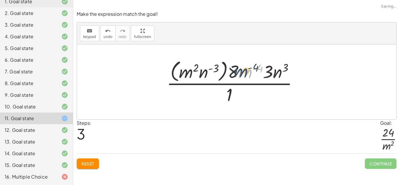
drag, startPoint x: 248, startPoint y: 74, endPoint x: 244, endPoint y: 73, distance: 4.8
click at [244, 73] on div at bounding box center [235, 82] width 142 height 48
drag, startPoint x: 204, startPoint y: 72, endPoint x: 281, endPoint y: 73, distance: 76.8
click at [281, 73] on div at bounding box center [235, 82] width 142 height 48
drag, startPoint x: 280, startPoint y: 73, endPoint x: 217, endPoint y: 98, distance: 68.1
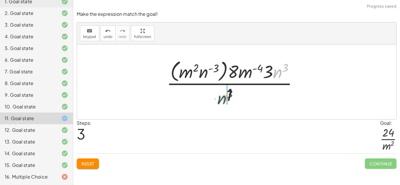
click at [217, 98] on div at bounding box center [235, 82] width 142 height 48
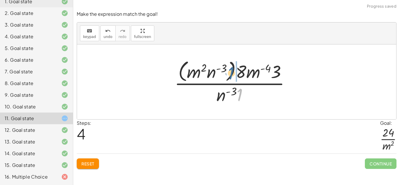
drag, startPoint x: 241, startPoint y: 94, endPoint x: 232, endPoint y: 73, distance: 23.3
click at [232, 73] on div at bounding box center [235, 82] width 126 height 48
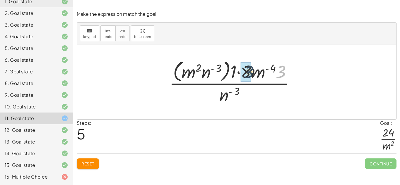
drag, startPoint x: 283, startPoint y: 73, endPoint x: 248, endPoint y: 72, distance: 35.7
click at [249, 73] on div at bounding box center [234, 82] width 135 height 48
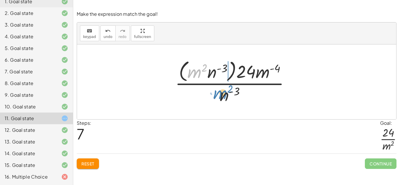
drag, startPoint x: 197, startPoint y: 73, endPoint x: 223, endPoint y: 94, distance: 34.1
click at [223, 94] on div at bounding box center [234, 82] width 125 height 48
drag, startPoint x: 192, startPoint y: 71, endPoint x: 221, endPoint y: 95, distance: 38.1
click at [221, 95] on div at bounding box center [234, 82] width 125 height 48
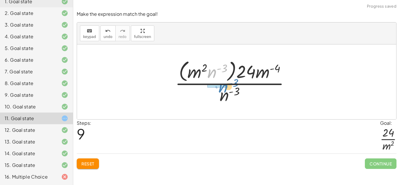
drag, startPoint x: 212, startPoint y: 74, endPoint x: 220, endPoint y: 84, distance: 13.3
click at [220, 84] on div at bounding box center [234, 82] width 125 height 48
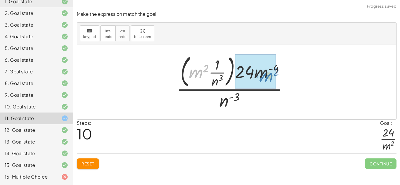
drag, startPoint x: 194, startPoint y: 73, endPoint x: 264, endPoint y: 76, distance: 70.7
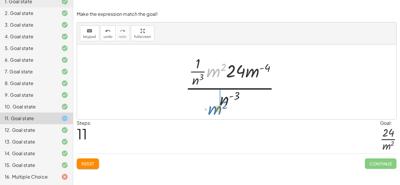
drag, startPoint x: 212, startPoint y: 75, endPoint x: 213, endPoint y: 107, distance: 31.4
click at [213, 107] on div at bounding box center [235, 82] width 105 height 57
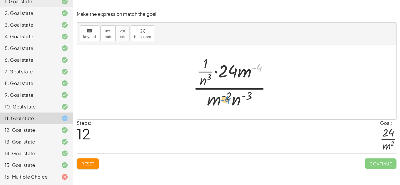
drag, startPoint x: 260, startPoint y: 65, endPoint x: 227, endPoint y: 97, distance: 45.6
click at [227, 97] on div at bounding box center [234, 82] width 89 height 57
drag, startPoint x: 227, startPoint y: 96, endPoint x: 249, endPoint y: 69, distance: 35.0
click at [249, 69] on div at bounding box center [234, 82] width 89 height 57
drag, startPoint x: 215, startPoint y: 99, endPoint x: 244, endPoint y: 74, distance: 38.0
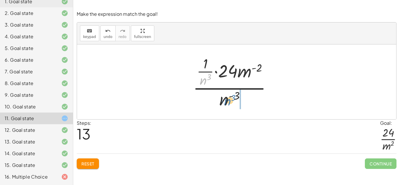
drag, startPoint x: 202, startPoint y: 80, endPoint x: 228, endPoint y: 101, distance: 32.7
click at [228, 101] on div at bounding box center [234, 82] width 89 height 57
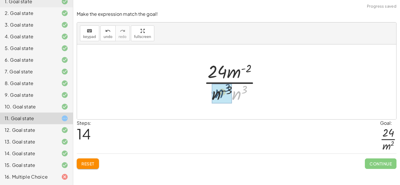
drag, startPoint x: 233, startPoint y: 95, endPoint x: 215, endPoint y: 93, distance: 17.7
click at [235, 85] on div at bounding box center [235, 81] width 68 height 45
click at [239, 91] on div at bounding box center [235, 81] width 68 height 45
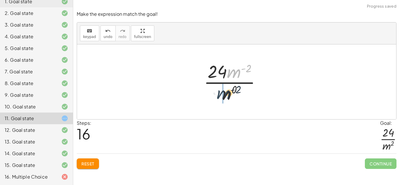
drag, startPoint x: 234, startPoint y: 74, endPoint x: 223, endPoint y: 95, distance: 23.9
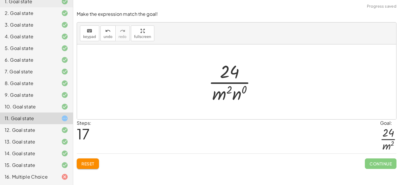
click at [236, 97] on div at bounding box center [235, 81] width 58 height 45
click at [241, 93] on div at bounding box center [235, 81] width 50 height 45
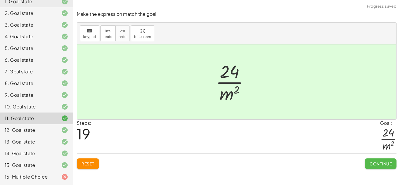
click at [386, 165] on span "Continue" at bounding box center [381, 163] width 22 height 5
